Goal: Task Accomplishment & Management: Manage account settings

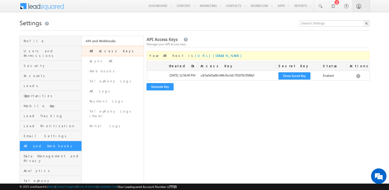
click at [41, 7] on span at bounding box center [45, 5] width 37 height 9
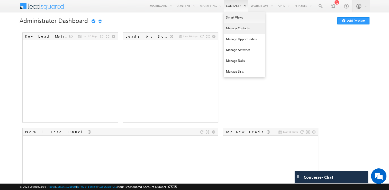
click at [242, 30] on link "Manage Contacts" at bounding box center [244, 28] width 41 height 11
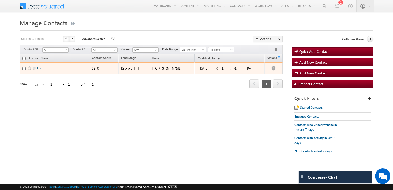
click at [39, 68] on link "O G" at bounding box center [37, 68] width 5 height 4
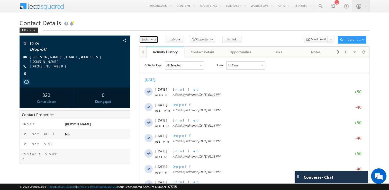
click at [150, 40] on button "Activity" at bounding box center [148, 39] width 19 height 7
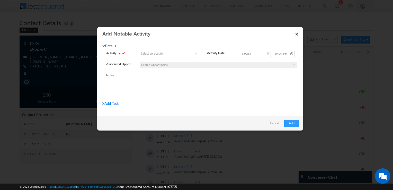
click at [156, 54] on div "Select an activity" at bounding box center [152, 53] width 23 height 5
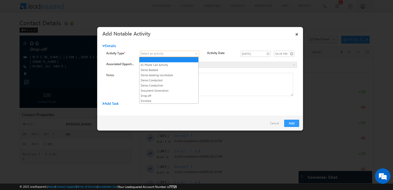
click at [195, 54] on span at bounding box center [196, 55] width 4 height 4
click at [162, 95] on link "Drop-off" at bounding box center [168, 95] width 59 height 5
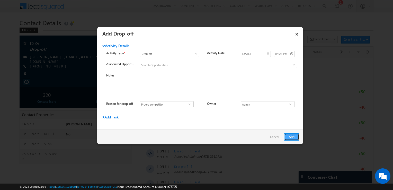
click at [290, 136] on button "Add" at bounding box center [291, 136] width 15 height 7
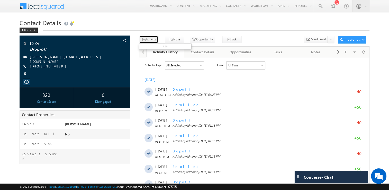
click at [151, 39] on button "Activity" at bounding box center [148, 39] width 19 height 7
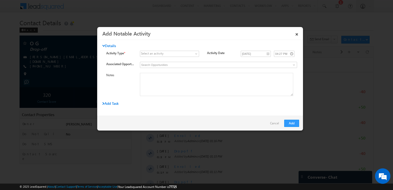
click at [156, 53] on div "Select an activity" at bounding box center [152, 53] width 23 height 5
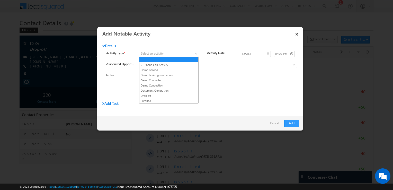
click at [194, 54] on span at bounding box center [196, 55] width 4 height 4
click at [163, 99] on link "Enrolled" at bounding box center [168, 100] width 59 height 5
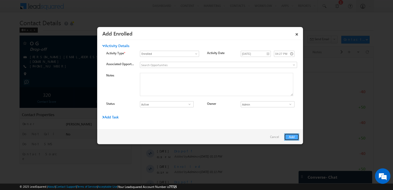
click at [292, 135] on button "Add" at bounding box center [291, 136] width 15 height 7
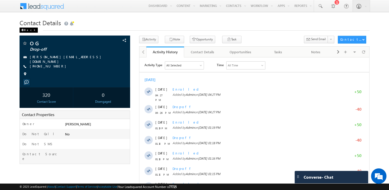
click at [27, 31] on div "Back" at bounding box center [29, 29] width 18 height 5
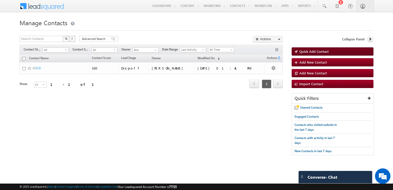
click at [323, 52] on span "Quick Add Contact" at bounding box center [313, 51] width 29 height 4
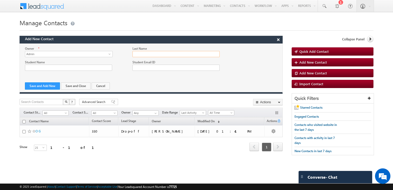
click at [151, 54] on input "Last Name" at bounding box center [175, 54] width 87 height 6
type input "Yuganraj"
click at [325, 62] on span "Add New Contact" at bounding box center [312, 62] width 27 height 4
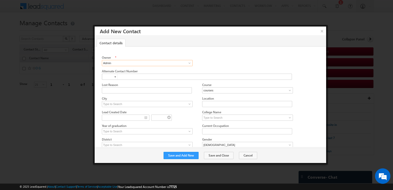
click at [146, 65] on input "Admin" at bounding box center [147, 63] width 91 height 6
click at [231, 54] on div "Owner * Admin Admin Admin Alternate Contact Number Lost Reason" at bounding box center [210, 106] width 231 height 121
click at [139, 77] on input "text" at bounding box center [197, 76] width 190 height 6
type input "+"
type input "+91"
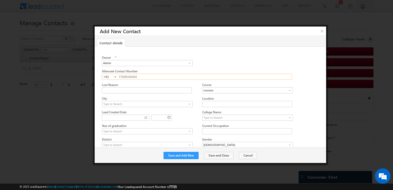
type input "7358549492"
click at [209, 90] on input "courses" at bounding box center [247, 90] width 91 height 6
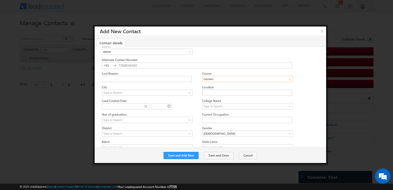
scroll to position [19, 0]
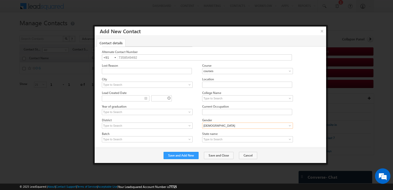
click at [208, 124] on input "Male" at bounding box center [247, 125] width 91 height 6
click at [290, 124] on span at bounding box center [289, 125] width 4 height 4
click at [224, 134] on link "Female" at bounding box center [243, 137] width 82 height 6
click at [289, 124] on span at bounding box center [289, 125] width 4 height 4
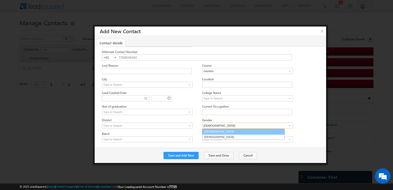
click at [239, 131] on link "Male" at bounding box center [243, 131] width 82 height 6
type input "Male"
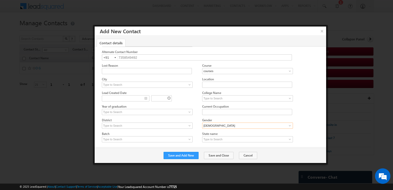
scroll to position [0, 0]
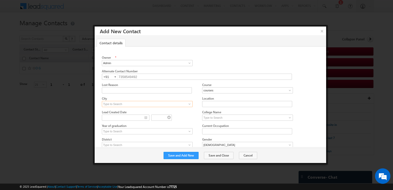
click at [133, 103] on input at bounding box center [147, 104] width 91 height 6
click at [97, 132] on div "Owner * Admin Admin Admin Alternate Contact Number +91-7358549492 7358549492 +9…" at bounding box center [210, 106] width 231 height 121
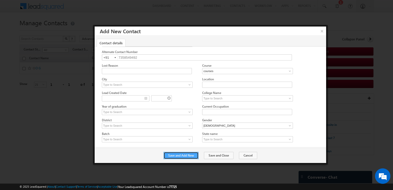
click at [185, 155] on button "Save and Add New" at bounding box center [180, 155] width 35 height 7
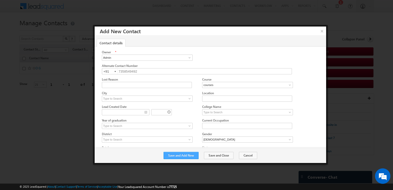
scroll to position [0, 0]
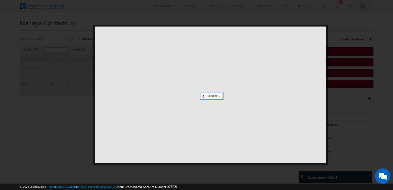
click at [47, 121] on div at bounding box center [196, 95] width 393 height 190
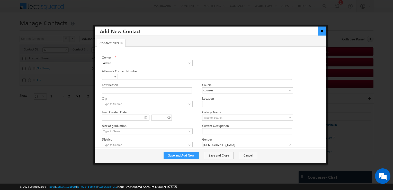
click at [322, 31] on button "×" at bounding box center [321, 30] width 8 height 9
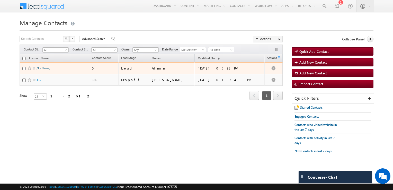
click at [42, 67] on link "[No Name]" at bounding box center [42, 68] width 15 height 4
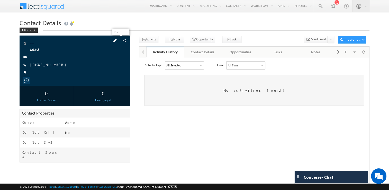
click at [118, 39] on span at bounding box center [115, 41] width 6 height 6
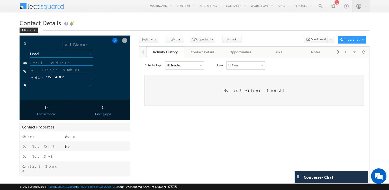
click at [42, 45] on input "text" at bounding box center [45, 45] width 31 height 9
type input "Yugan"
type input "[PERSON_NAME]"
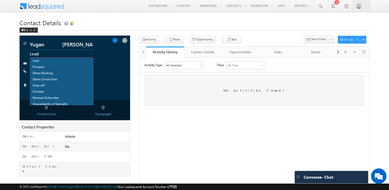
click at [38, 54] on span "Lead" at bounding box center [57, 53] width 54 height 5
click at [40, 82] on link "Demo Conduction" at bounding box center [61, 80] width 63 height 6
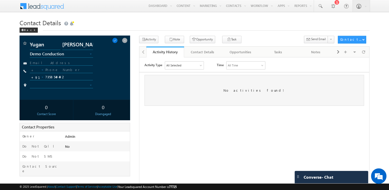
click at [178, 109] on html "Activity Type All Selected Select All Sales Activities 1 Sales Activity Opportu…" at bounding box center [254, 83] width 230 height 52
click at [117, 40] on span at bounding box center [115, 41] width 6 height 6
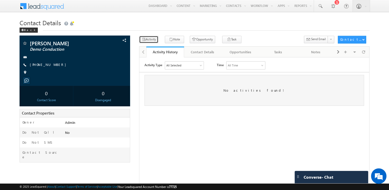
click at [152, 40] on button "Activity" at bounding box center [148, 39] width 19 height 7
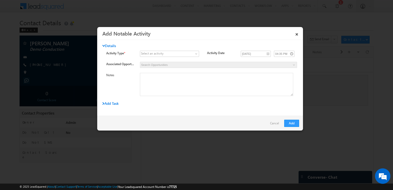
click at [152, 55] on div "Select an activity" at bounding box center [152, 53] width 23 height 5
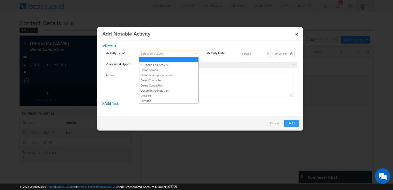
click at [193, 54] on link at bounding box center [169, 54] width 59 height 6
click at [161, 98] on link "Enrolled" at bounding box center [168, 100] width 59 height 5
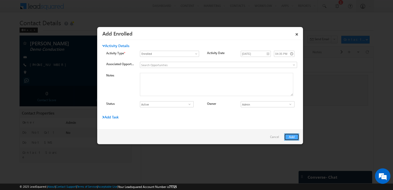
click at [291, 138] on button "Add" at bounding box center [291, 136] width 15 height 7
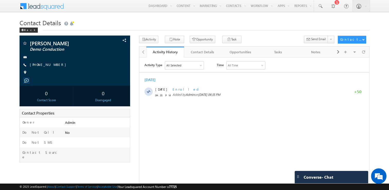
click at [180, 65] on div "All Selected" at bounding box center [173, 65] width 15 height 5
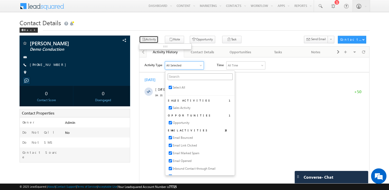
click at [148, 41] on button "Activity" at bounding box center [148, 39] width 19 height 7
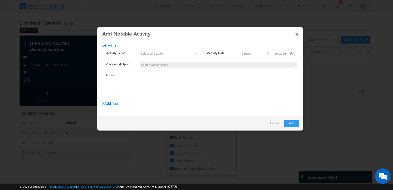
click at [154, 55] on div "Select an activity" at bounding box center [152, 53] width 23 height 5
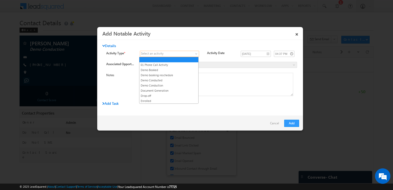
click at [193, 53] on link at bounding box center [169, 54] width 59 height 6
click at [173, 70] on link "Demo Booked" at bounding box center [168, 70] width 59 height 5
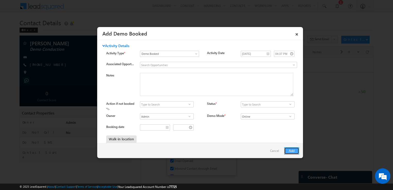
click at [288, 151] on button "Add" at bounding box center [291, 150] width 15 height 7
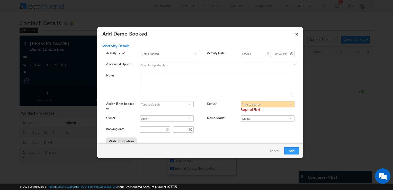
click at [264, 104] on input at bounding box center [267, 104] width 54 height 6
type input "Admin"
type input "__/__/__"
type input "Admin"
click at [289, 105] on span at bounding box center [289, 104] width 5 height 4
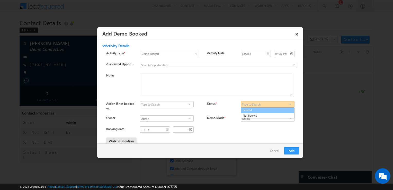
click at [277, 108] on link "Booked" at bounding box center [267, 110] width 54 height 6
type input "Booked"
click at [290, 152] on button "Add" at bounding box center [291, 150] width 15 height 7
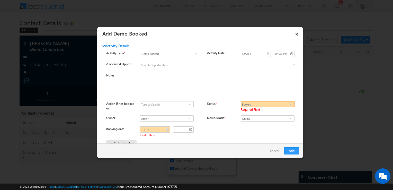
click at [111, 44] on span "Activity Details" at bounding box center [115, 45] width 27 height 5
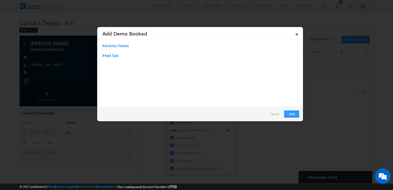
click at [112, 46] on span "Activity Details" at bounding box center [115, 45] width 26 height 5
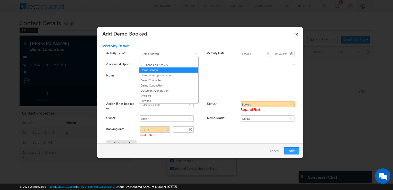
click at [189, 55] on span "Demo Booked" at bounding box center [166, 53] width 52 height 5
click at [153, 98] on li "Enrolled" at bounding box center [168, 100] width 59 height 5
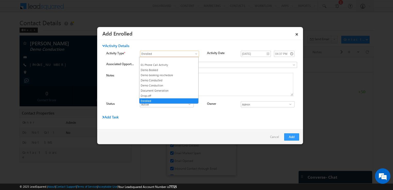
click at [190, 52] on span "Enrolled" at bounding box center [166, 53] width 52 height 5
click at [153, 94] on link "Drop-off" at bounding box center [168, 95] width 59 height 5
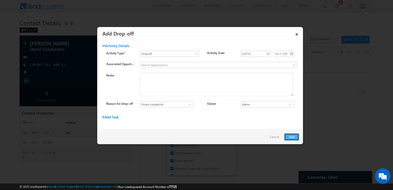
click at [290, 137] on button "Add" at bounding box center [291, 136] width 15 height 7
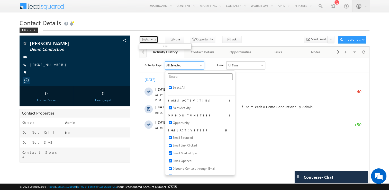
click at [153, 38] on button "Activity" at bounding box center [148, 39] width 19 height 7
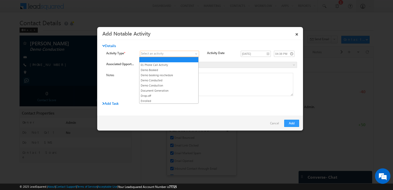
click at [197, 54] on span at bounding box center [196, 55] width 4 height 4
click at [160, 99] on link "Enrolled" at bounding box center [168, 100] width 59 height 5
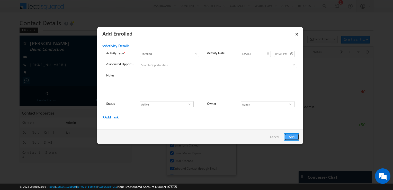
click at [294, 136] on button "Add" at bounding box center [291, 136] width 15 height 7
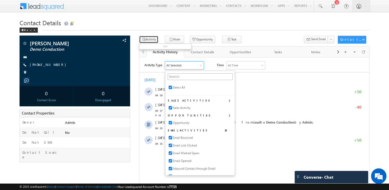
click at [152, 41] on button "Activity" at bounding box center [148, 39] width 19 height 7
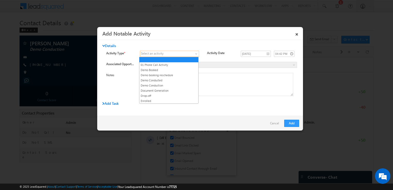
click at [196, 54] on span at bounding box center [196, 55] width 4 height 4
click at [172, 75] on link "Demo booking reschedule" at bounding box center [168, 75] width 59 height 5
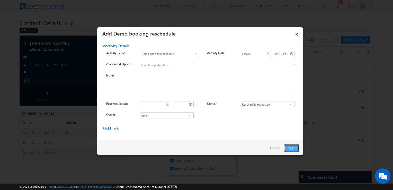
click at [291, 147] on button "Add" at bounding box center [291, 147] width 15 height 7
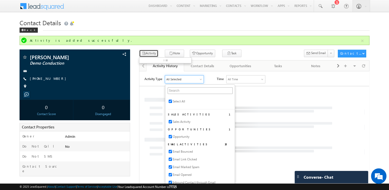
click at [149, 52] on button "Activity" at bounding box center [148, 53] width 19 height 7
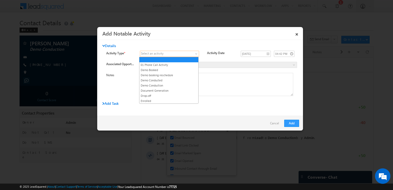
click at [195, 53] on span at bounding box center [196, 55] width 4 height 4
click at [162, 99] on link "Enrolled" at bounding box center [168, 100] width 59 height 5
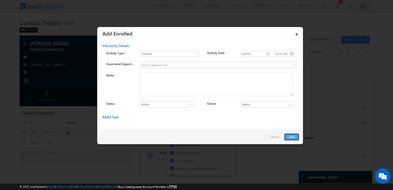
click at [291, 136] on button "Add" at bounding box center [291, 136] width 15 height 7
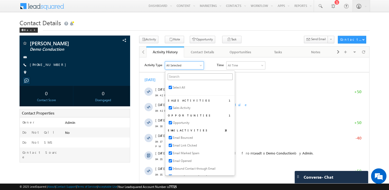
click at [99, 173] on div "[PERSON_NAME] Demo Conduction" at bounding box center [195, 163] width 350 height 254
click at [114, 164] on div "[PERSON_NAME] Demo Conduction" at bounding box center [195, 163] width 350 height 254
click at [151, 41] on button "Activity" at bounding box center [148, 39] width 19 height 7
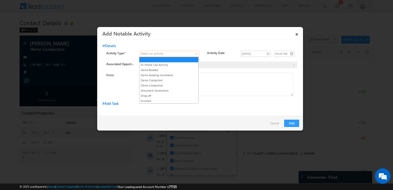
click at [194, 53] on span at bounding box center [196, 55] width 4 height 4
click at [151, 98] on link "Enrolled" at bounding box center [168, 100] width 59 height 5
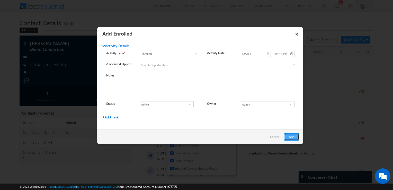
click at [294, 136] on button "Add" at bounding box center [291, 136] width 15 height 7
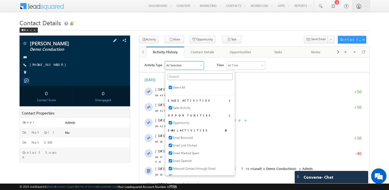
click at [57, 49] on span "Demo Conduction" at bounding box center [64, 49] width 69 height 5
click at [118, 41] on span at bounding box center [115, 41] width 6 height 6
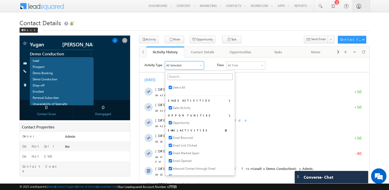
click at [72, 55] on span "Demo Conduction" at bounding box center [57, 53] width 54 height 5
click at [51, 89] on link "Enrolled" at bounding box center [61, 90] width 63 height 6
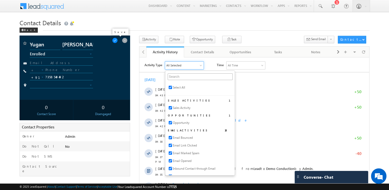
click at [118, 41] on span at bounding box center [115, 41] width 6 height 6
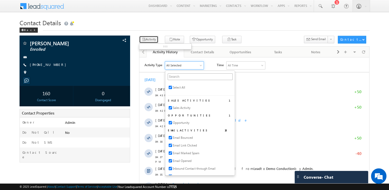
click at [152, 41] on button "Activity" at bounding box center [148, 39] width 19 height 7
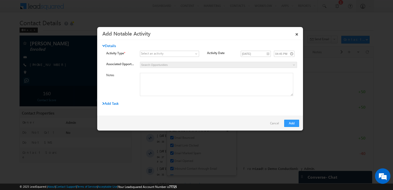
click at [162, 52] on div "Select an activity" at bounding box center [152, 53] width 23 height 5
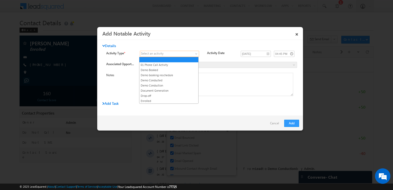
click at [198, 52] on link at bounding box center [169, 54] width 59 height 6
click at [157, 101] on link "Enrolled" at bounding box center [168, 100] width 59 height 5
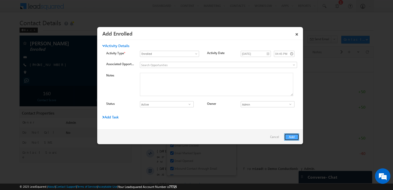
click at [290, 134] on button "Add" at bounding box center [291, 136] width 15 height 7
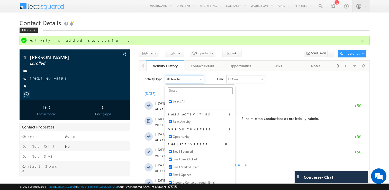
click at [145, 21] on h1 "Contact Details" at bounding box center [195, 22] width 350 height 10
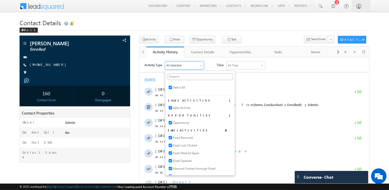
click at [137, 133] on div "[PERSON_NAME] Enrolled" at bounding box center [195, 163] width 350 height 254
click at [193, 63] on div "All Selected" at bounding box center [184, 65] width 39 height 8
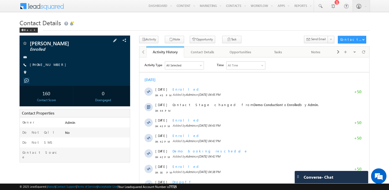
click at [39, 49] on span "Enrolled" at bounding box center [64, 49] width 69 height 5
click at [150, 40] on button "Activity" at bounding box center [148, 39] width 19 height 7
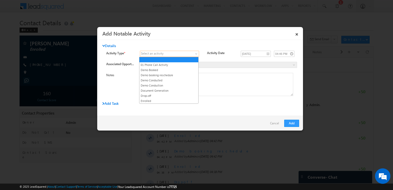
click at [196, 53] on span at bounding box center [196, 55] width 4 height 4
click at [164, 100] on link "Enrolled" at bounding box center [168, 100] width 59 height 5
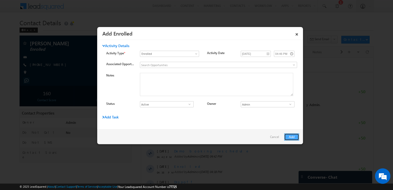
click at [291, 137] on button "Add" at bounding box center [291, 136] width 15 height 7
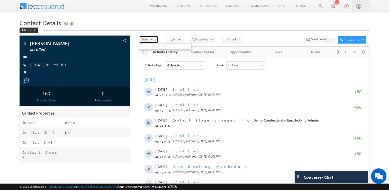
click at [146, 39] on button "Activity" at bounding box center [148, 39] width 19 height 7
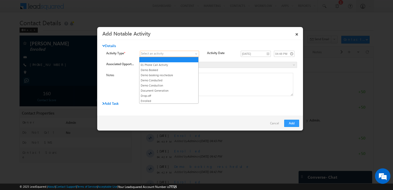
click at [193, 55] on link at bounding box center [169, 54] width 59 height 6
click at [172, 70] on link "Demo Booked" at bounding box center [168, 70] width 59 height 5
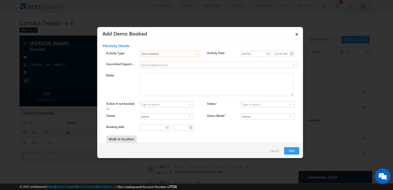
click at [190, 116] on span at bounding box center [189, 116] width 5 height 4
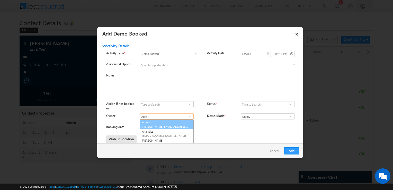
click at [176, 123] on link "Admin [PERSON_NAME][EMAIL_ADDRESS][DOMAIN_NAME]" at bounding box center [167, 124] width 54 height 10
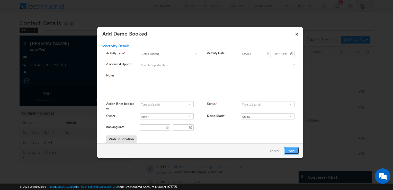
click at [296, 153] on button "Add" at bounding box center [291, 150] width 15 height 7
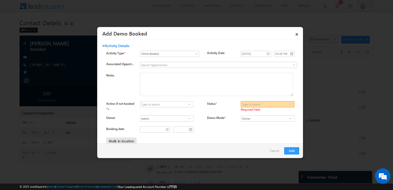
click at [288, 104] on span at bounding box center [289, 104] width 5 height 4
click at [267, 110] on link "Booked" at bounding box center [267, 110] width 54 height 6
type input "Booked"
click at [289, 151] on button "Add" at bounding box center [291, 150] width 15 height 7
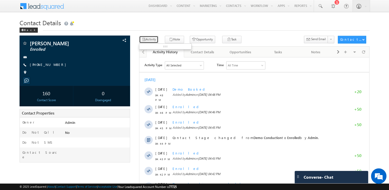
click at [151, 40] on button "Activity" at bounding box center [148, 39] width 19 height 7
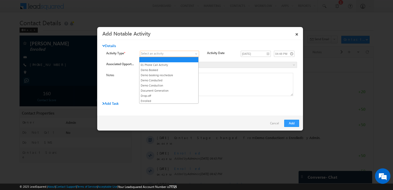
click at [194, 53] on span at bounding box center [196, 55] width 4 height 4
click at [153, 99] on link "Enrolled" at bounding box center [168, 100] width 59 height 5
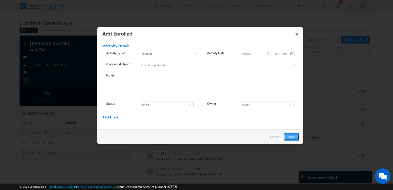
click at [289, 135] on button "Add" at bounding box center [291, 136] width 15 height 7
